Goal: Check status: Check status

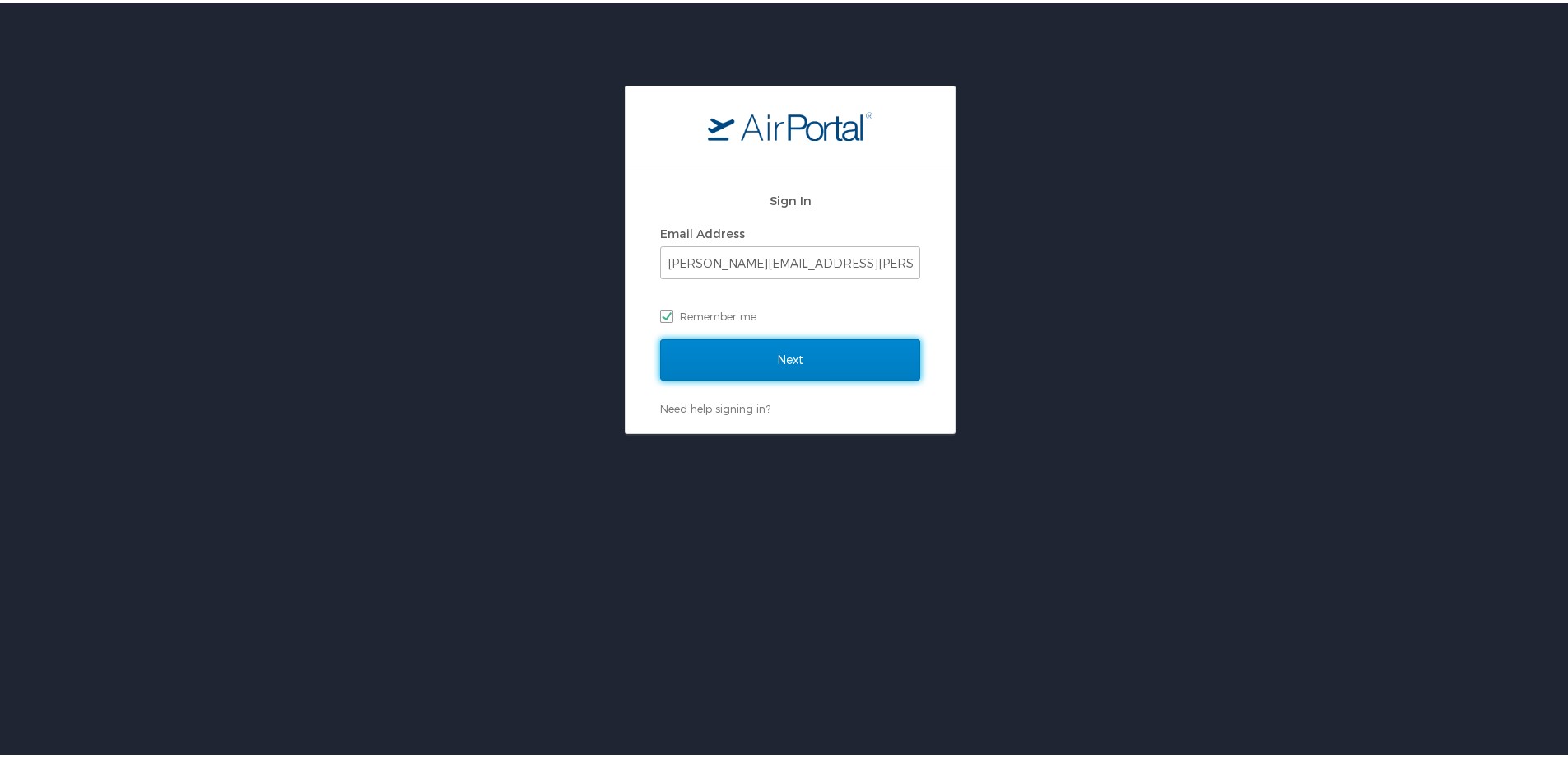
click at [814, 349] on input "Next" at bounding box center [791, 357] width 260 height 41
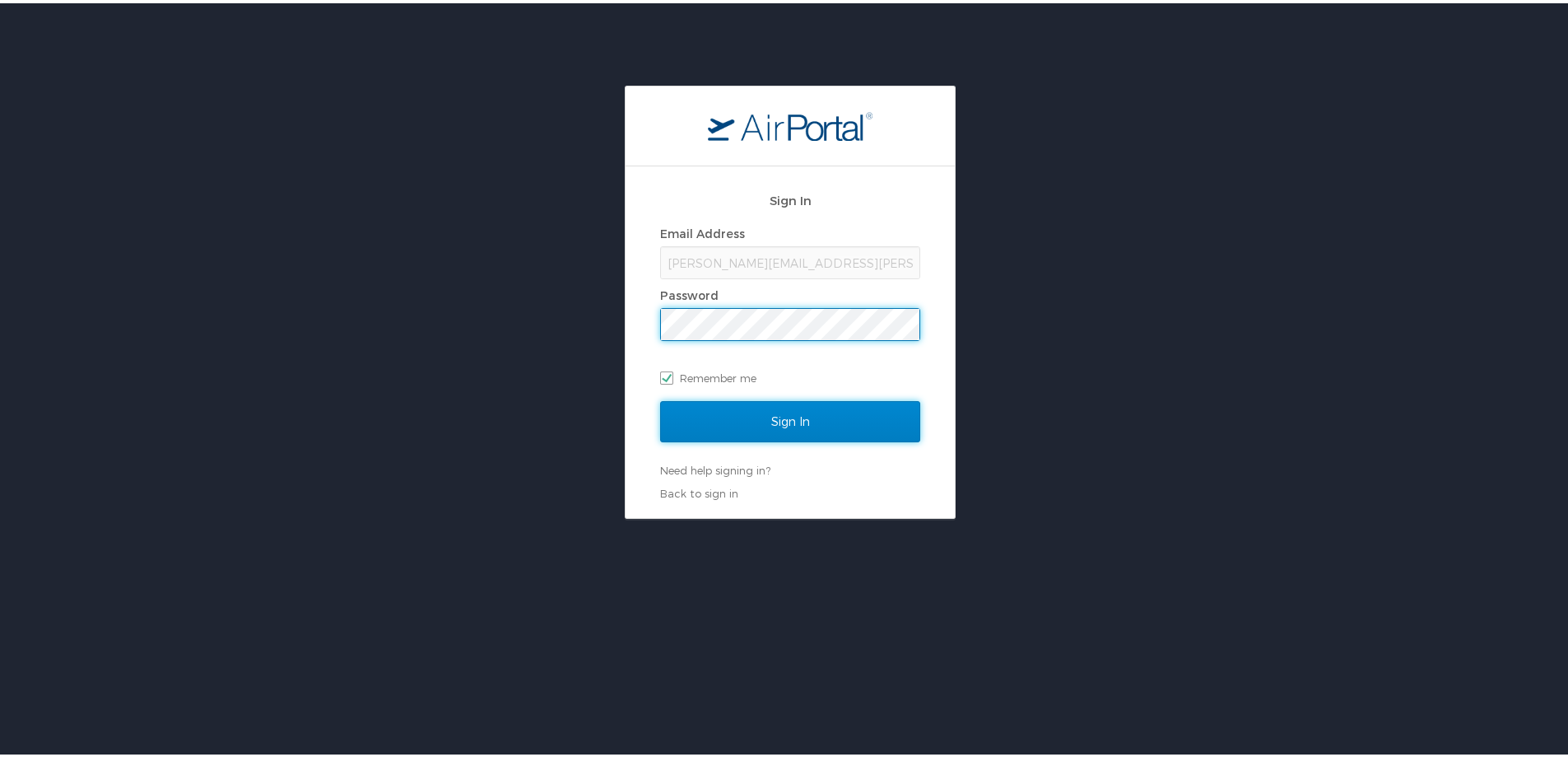
click at [773, 416] on input "Sign In" at bounding box center [791, 418] width 260 height 41
